Goal: Information Seeking & Learning: Learn about a topic

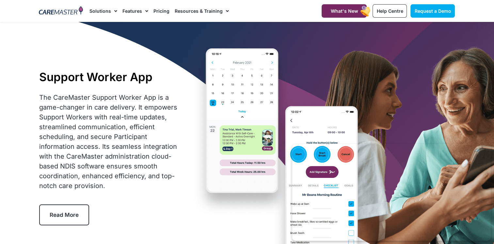
click at [70, 27] on div "Support Worker App The CareMaster Support Worker App is a game-changer in care …" at bounding box center [247, 147] width 422 height 251
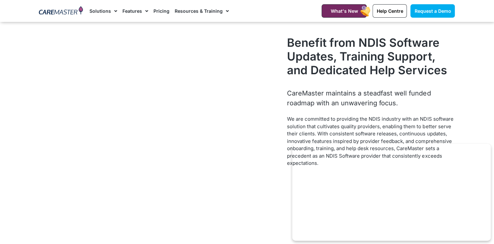
scroll to position [639, 0]
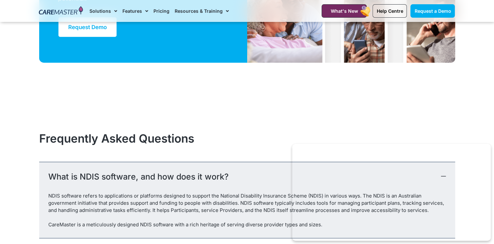
scroll to position [1702, 0]
